Goal: Task Accomplishment & Management: Manage account settings

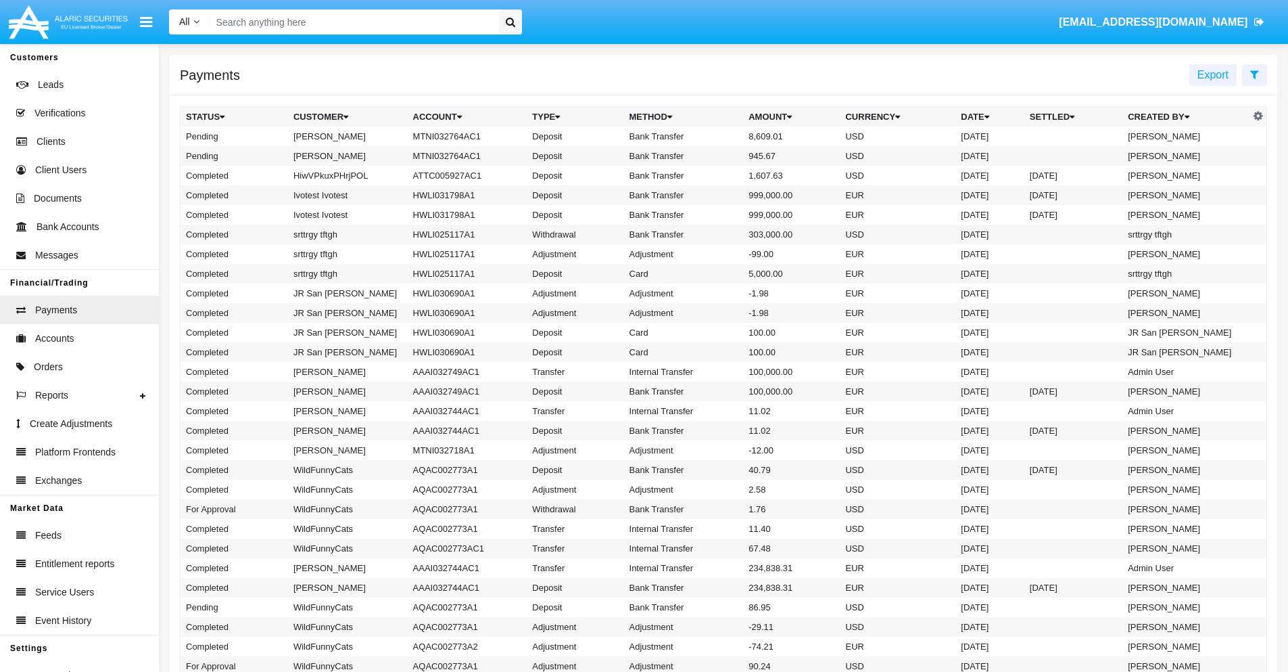
click at [1254, 74] on icon at bounding box center [1254, 74] width 9 height 11
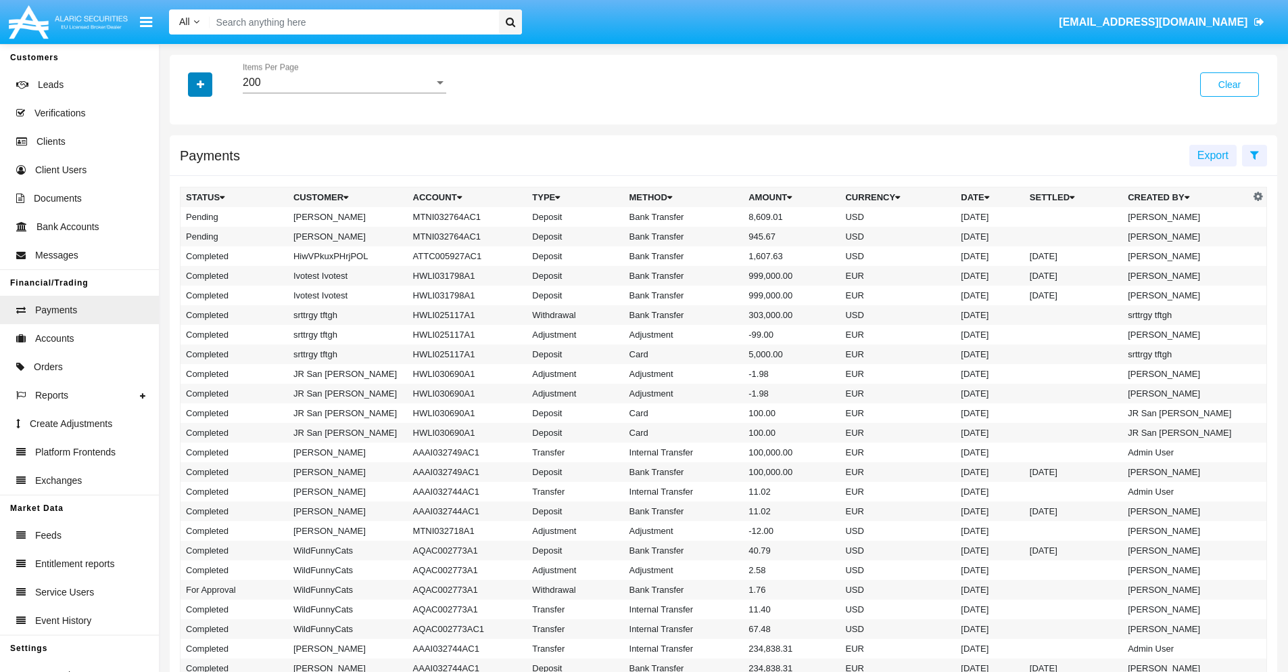
click at [200, 84] on icon "button" at bounding box center [200, 84] width 7 height 9
click at [212, 112] on span "Status" at bounding box center [212, 112] width 30 height 16
click at [186, 118] on input "Status" at bounding box center [185, 118] width 1 height 1
checkbox input "true"
click at [200, 84] on icon "button" at bounding box center [200, 84] width 7 height 9
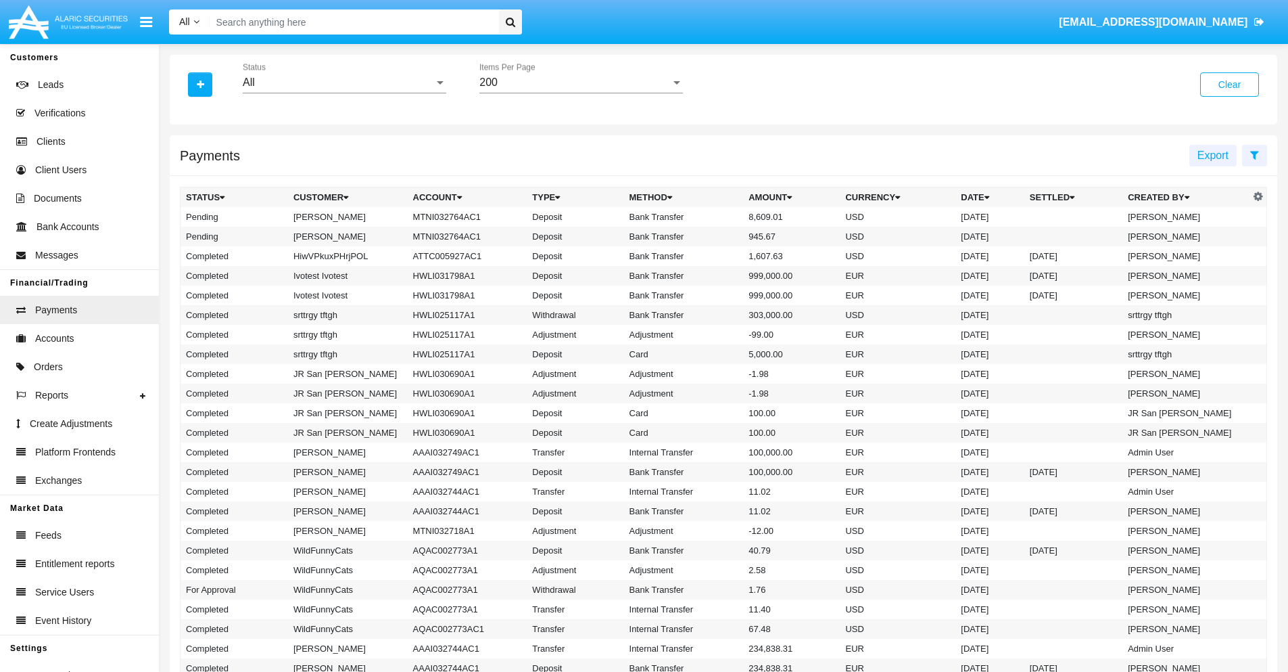
click at [344, 83] on div "All" at bounding box center [338, 82] width 191 height 12
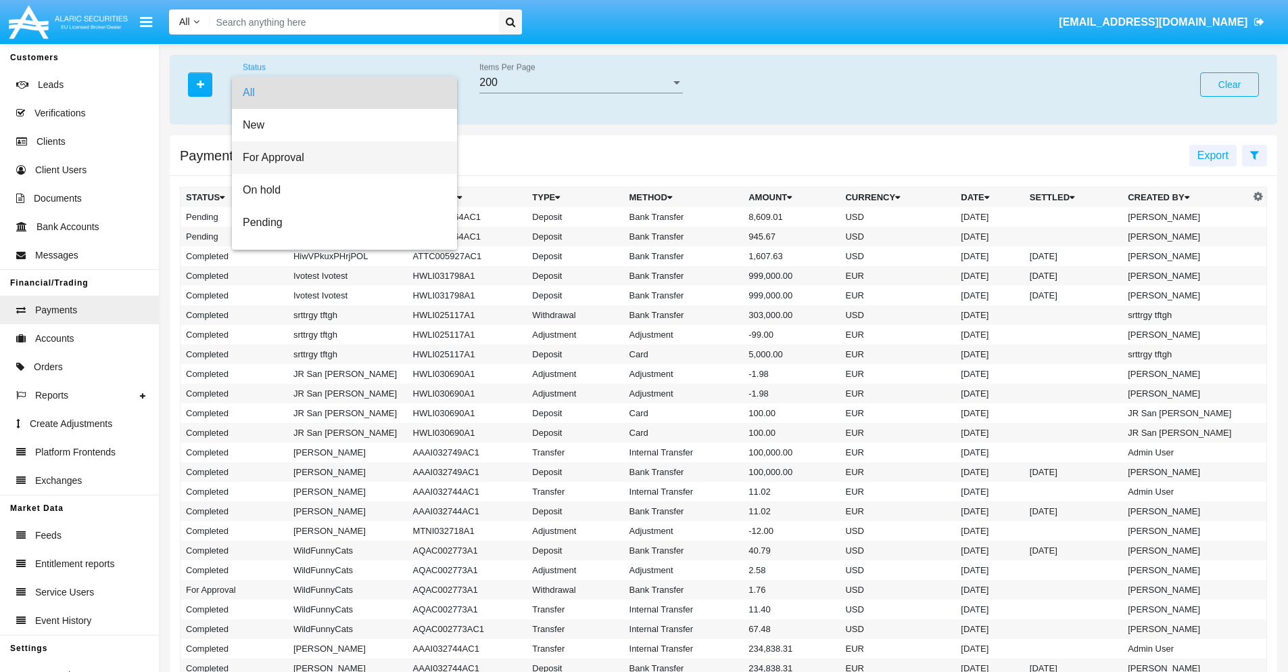
click at [339, 158] on span "For Approval" at bounding box center [345, 157] width 204 height 32
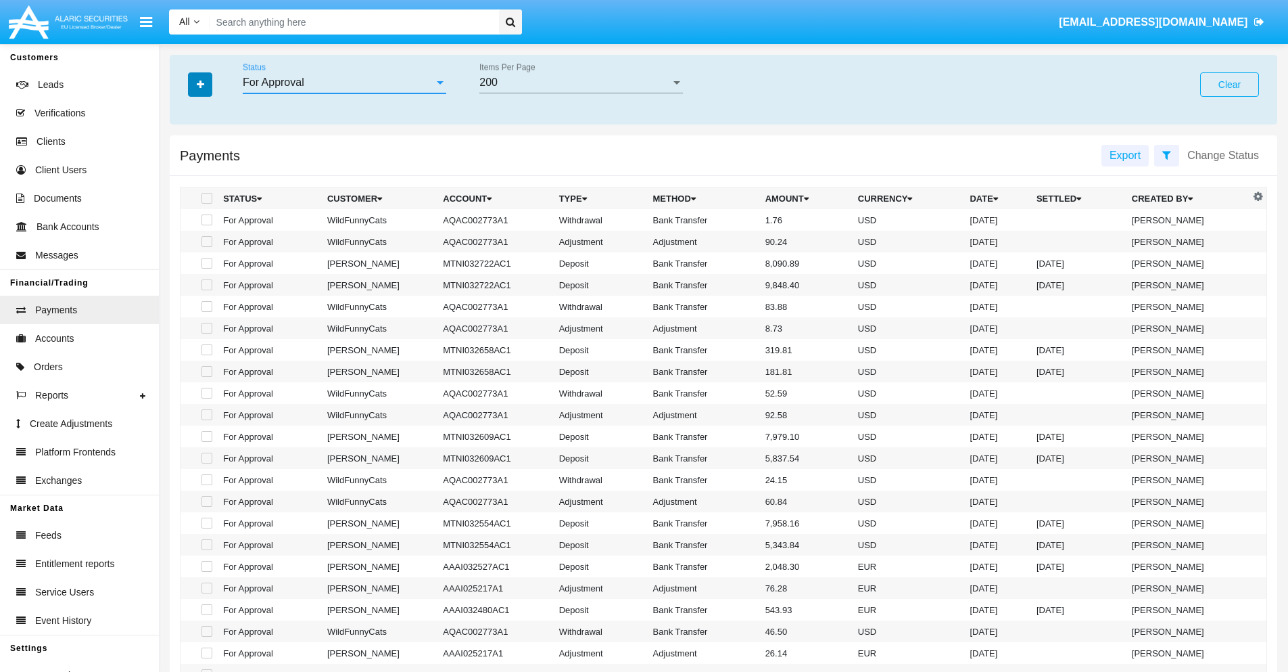
click at [200, 84] on icon "button" at bounding box center [200, 84] width 7 height 9
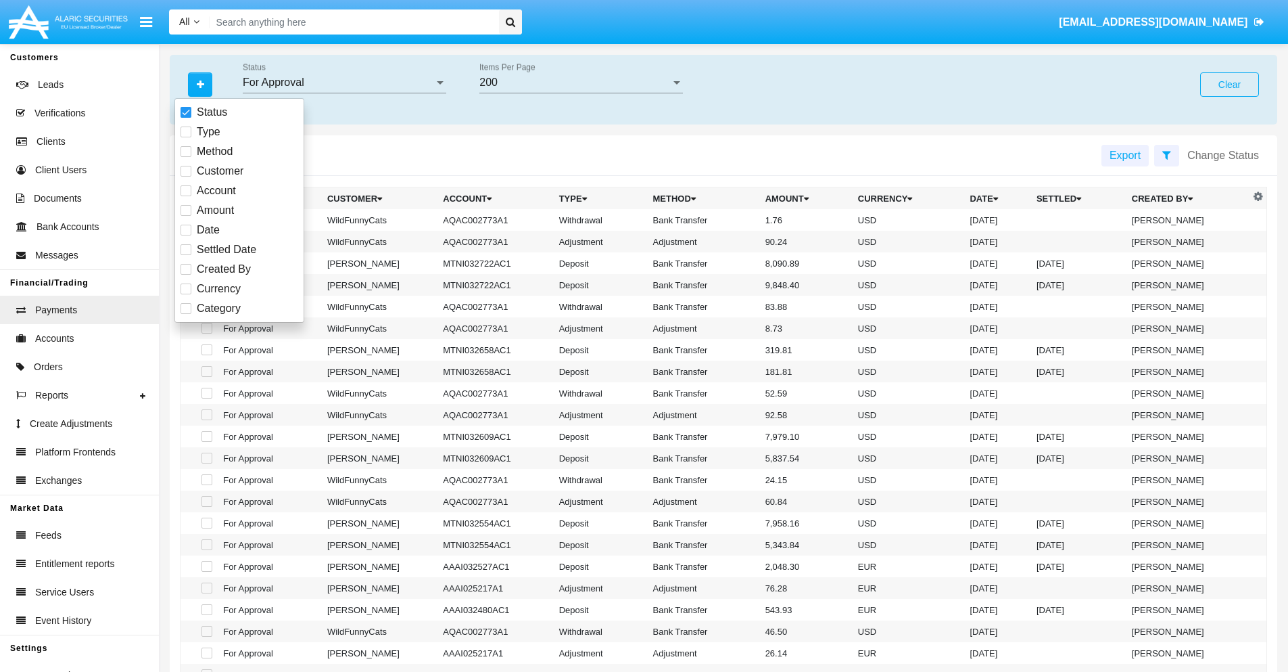
click at [218, 289] on span "Currency" at bounding box center [219, 289] width 44 height 16
click at [186, 294] on input "Currency" at bounding box center [185, 294] width 1 height 1
checkbox input "true"
click at [200, 84] on icon "button" at bounding box center [200, 84] width 7 height 9
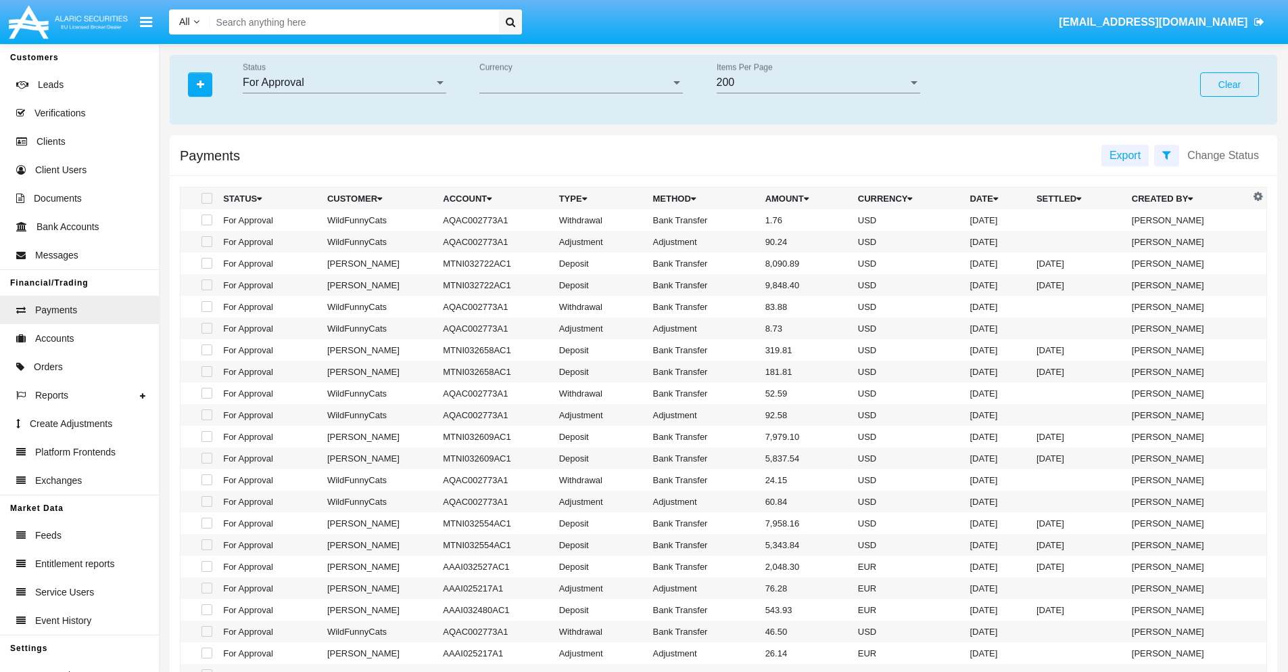
click at [581, 83] on span "Currency" at bounding box center [574, 82] width 191 height 12
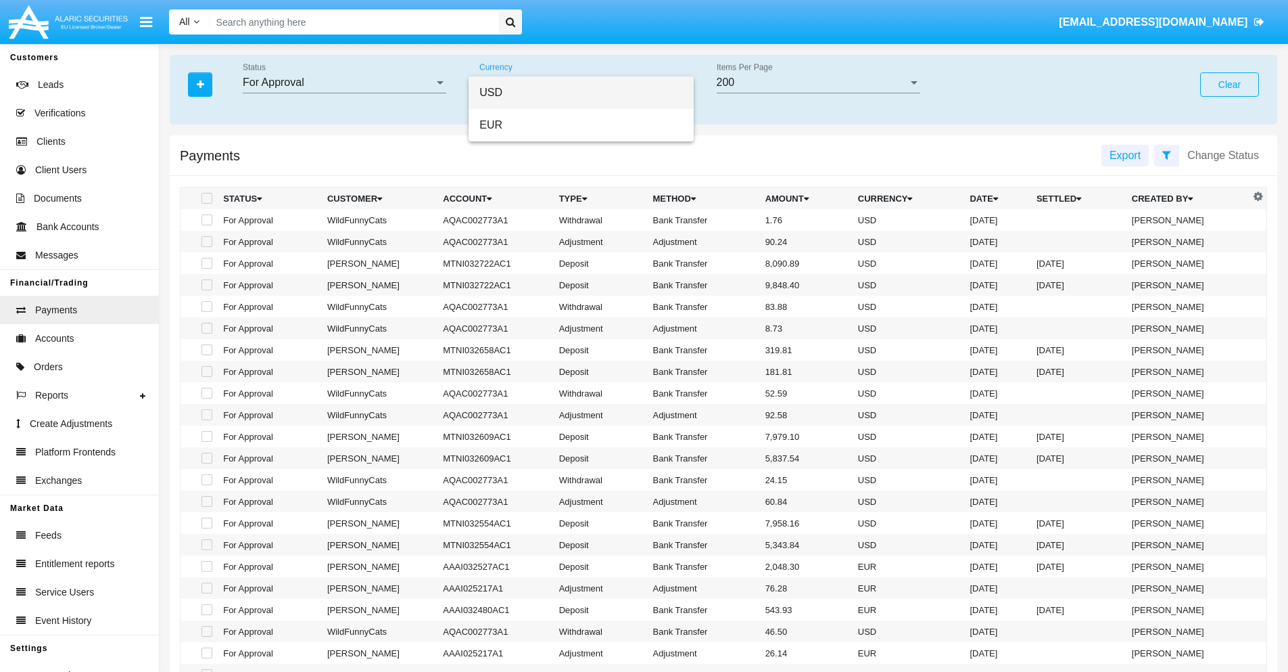
click at [581, 93] on span "USD" at bounding box center [581, 92] width 204 height 32
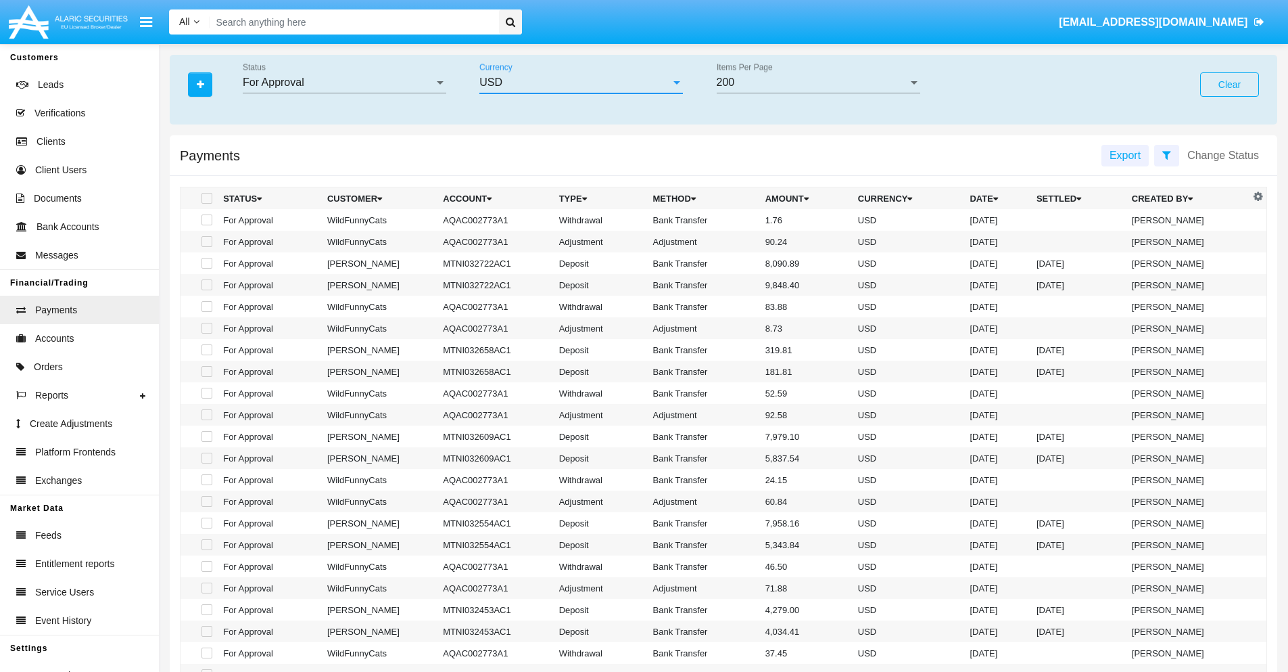
click at [206, 220] on span at bounding box center [207, 219] width 11 height 11
click at [206, 225] on input "checkbox" at bounding box center [206, 225] width 1 height 1
checkbox input "true"
click at [206, 241] on span at bounding box center [207, 241] width 11 height 11
click at [206, 247] on input "checkbox" at bounding box center [206, 247] width 1 height 1
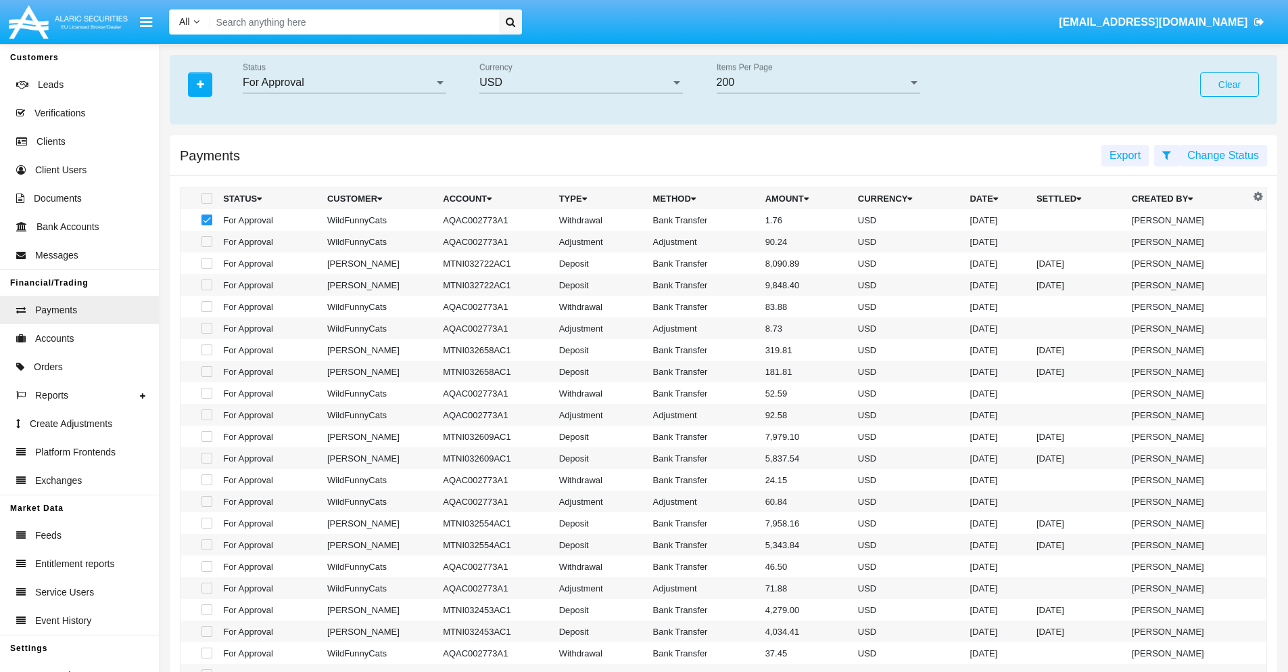
checkbox input "true"
click at [1223, 155] on button "Change Status" at bounding box center [1223, 156] width 88 height 22
